Goal: Check status: Check status

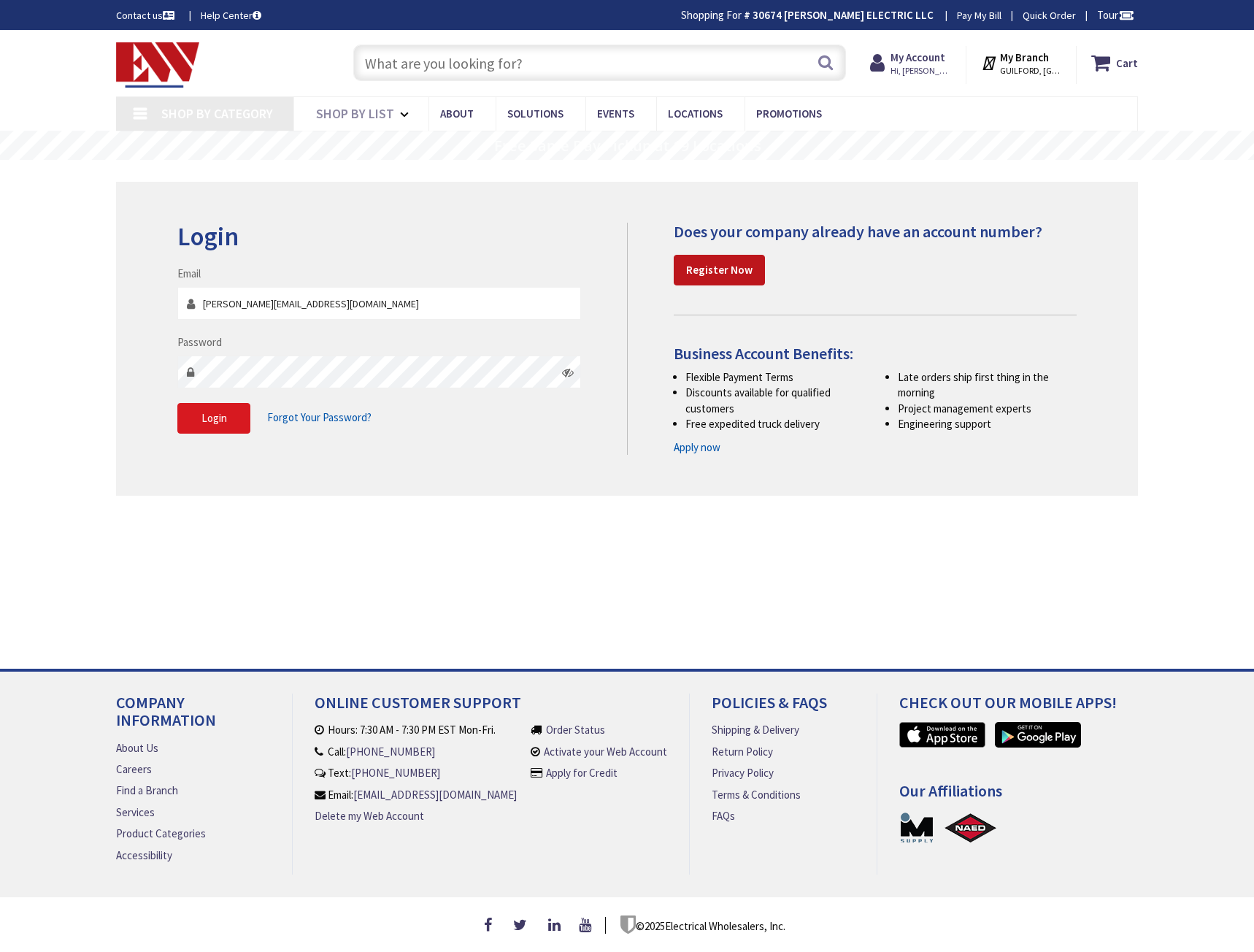
type input "[GEOGRAPHIC_DATA], [GEOGRAPHIC_DATA]"
click at [218, 404] on button "Login" at bounding box center [213, 418] width 73 height 30
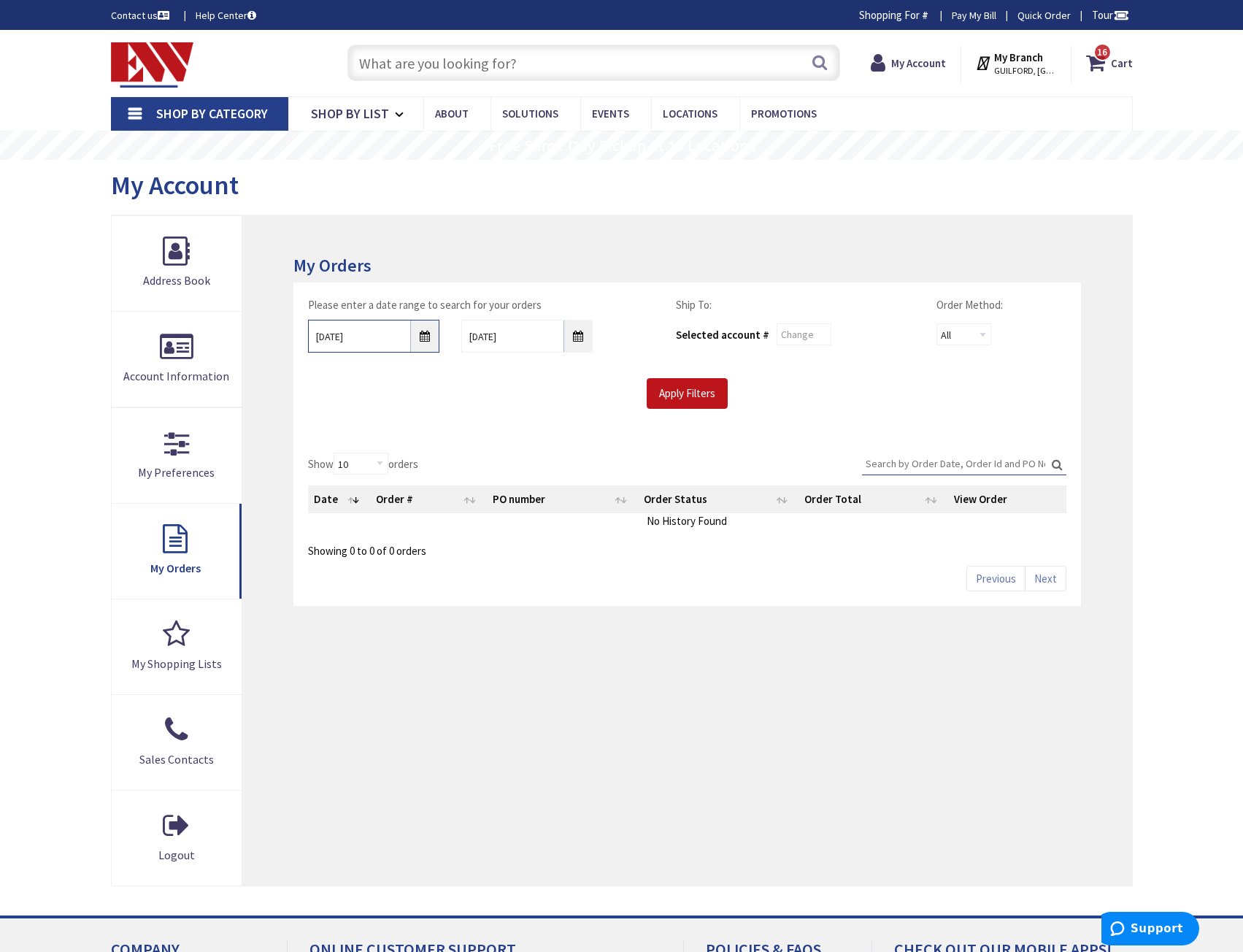
click at [436, 342] on input "[DATE]" at bounding box center [373, 336] width 132 height 33
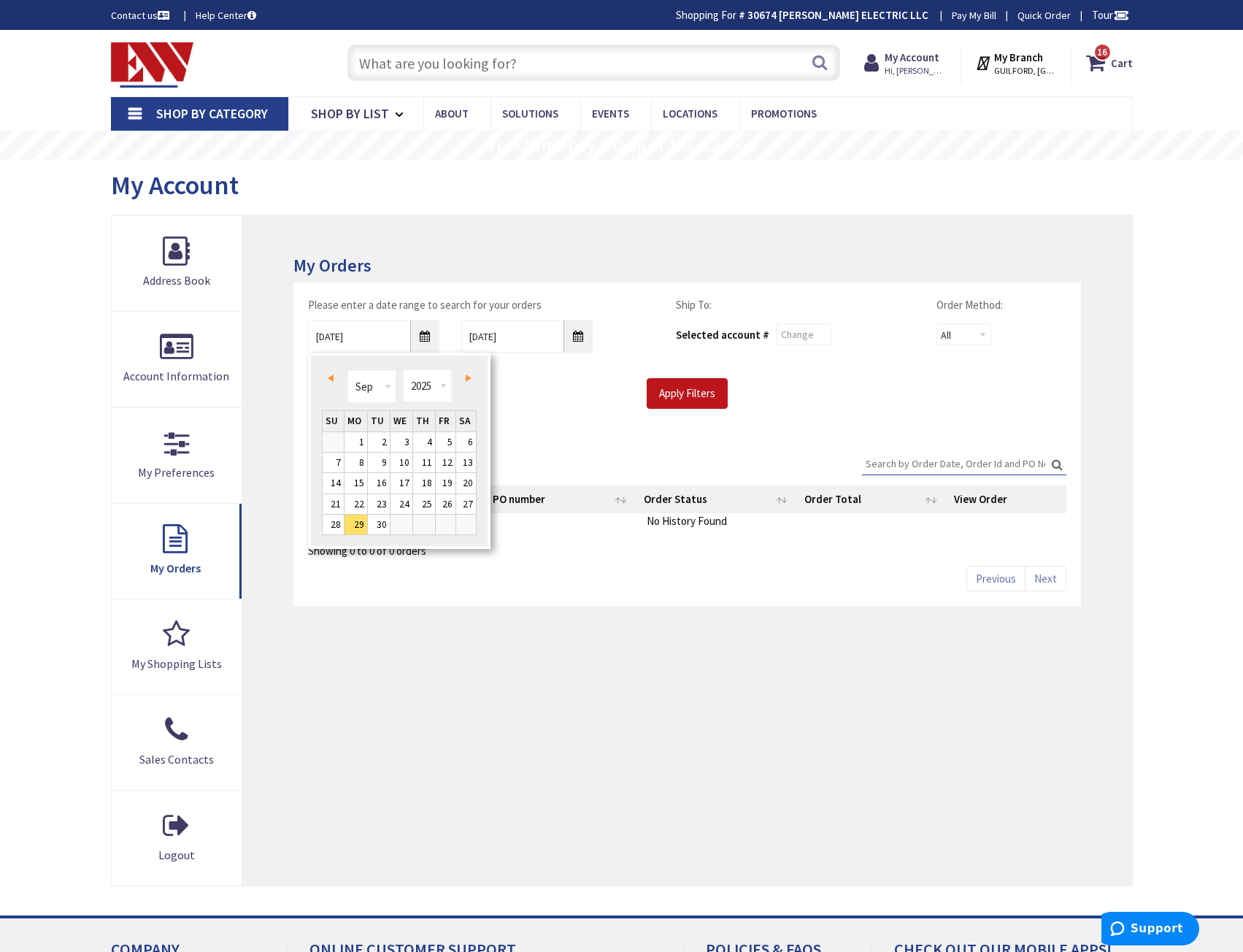
click at [466, 380] on span "Next" at bounding box center [469, 378] width 6 height 8
click at [363, 458] on link "6" at bounding box center [356, 462] width 23 height 20
type input "[DATE]"
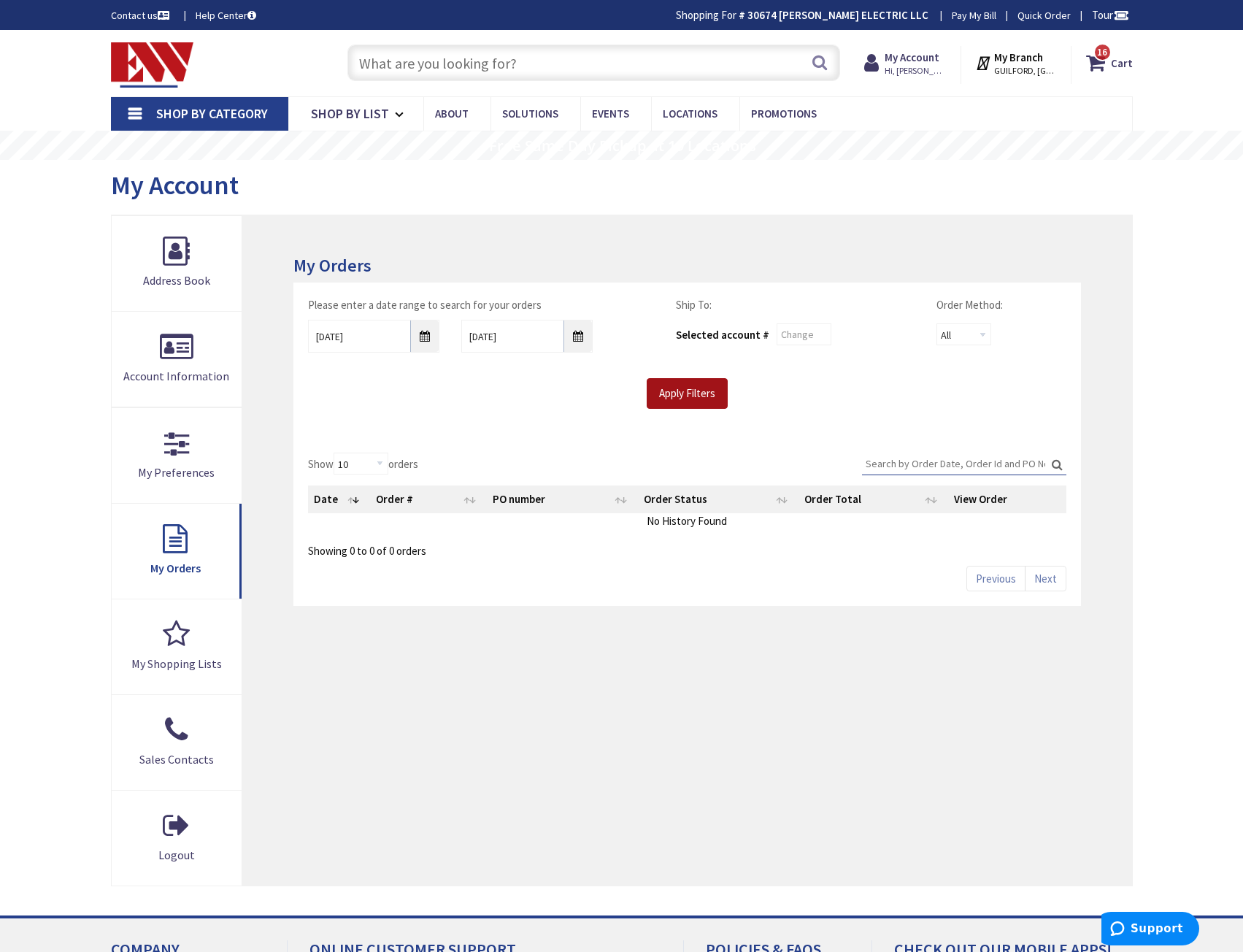
click at [659, 387] on input "Apply Filters" at bounding box center [688, 393] width 81 height 30
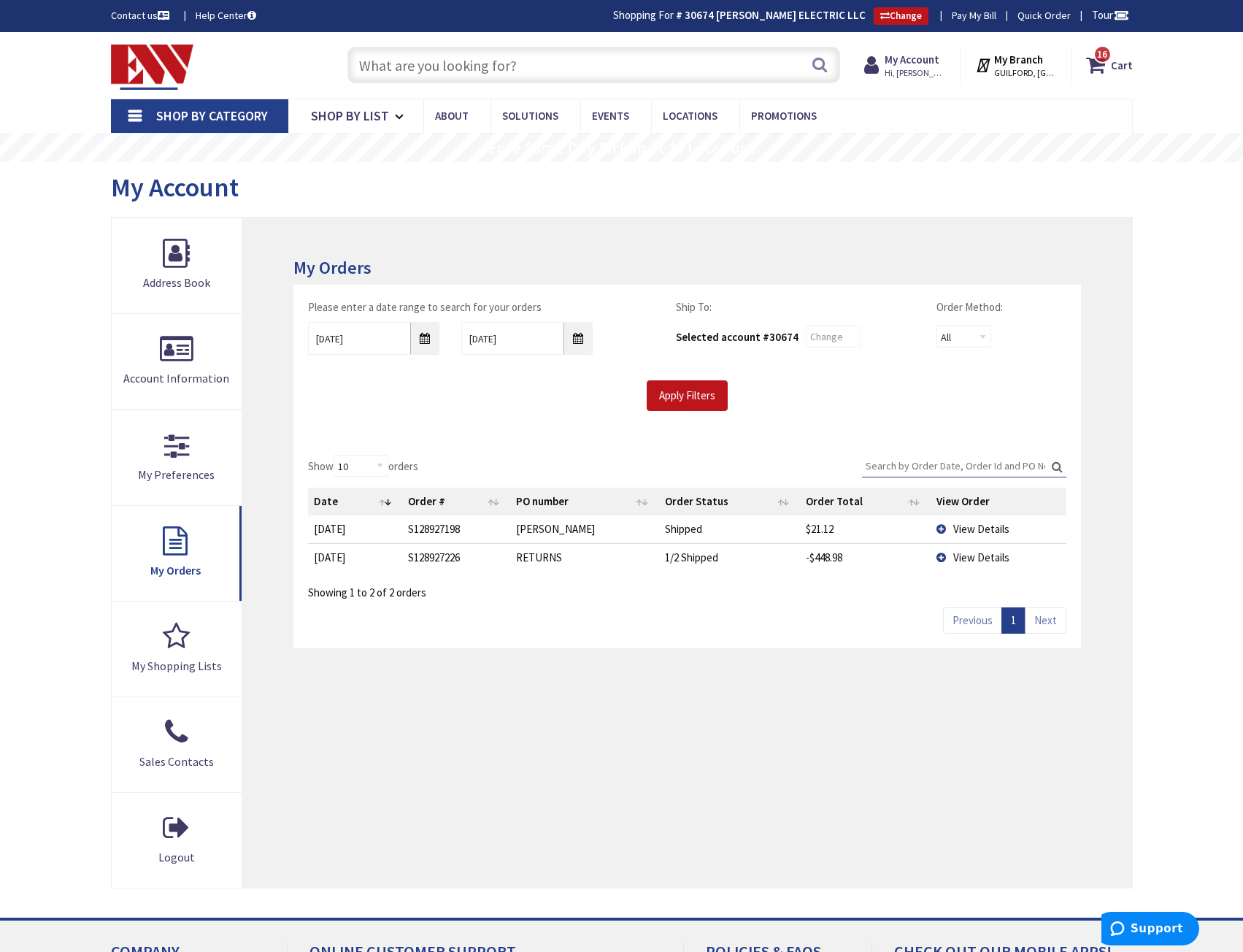
click at [964, 533] on span "View Details" at bounding box center [981, 529] width 56 height 14
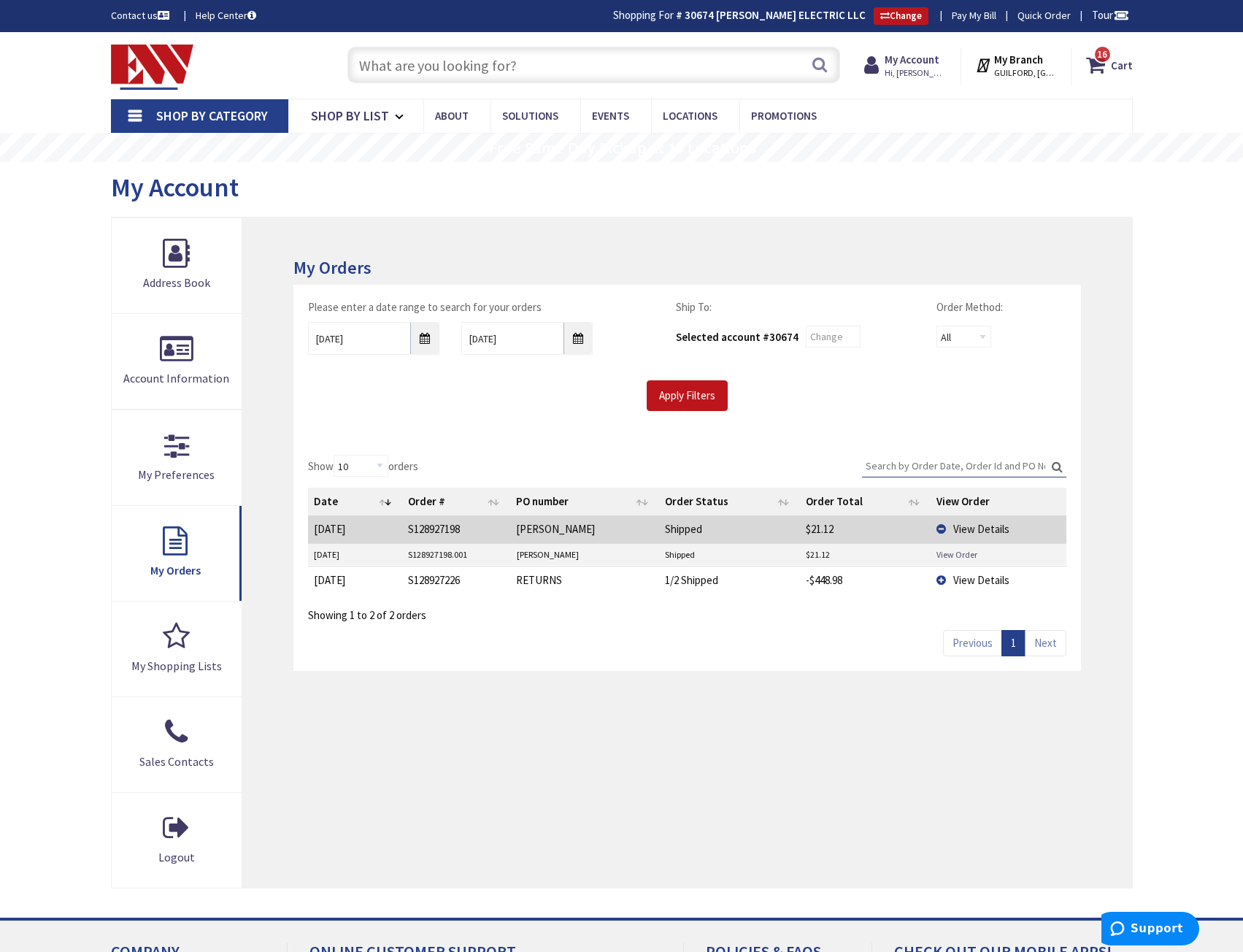
click at [965, 556] on link "View Order" at bounding box center [957, 554] width 41 height 12
